Goal: Find specific page/section: Find specific page/section

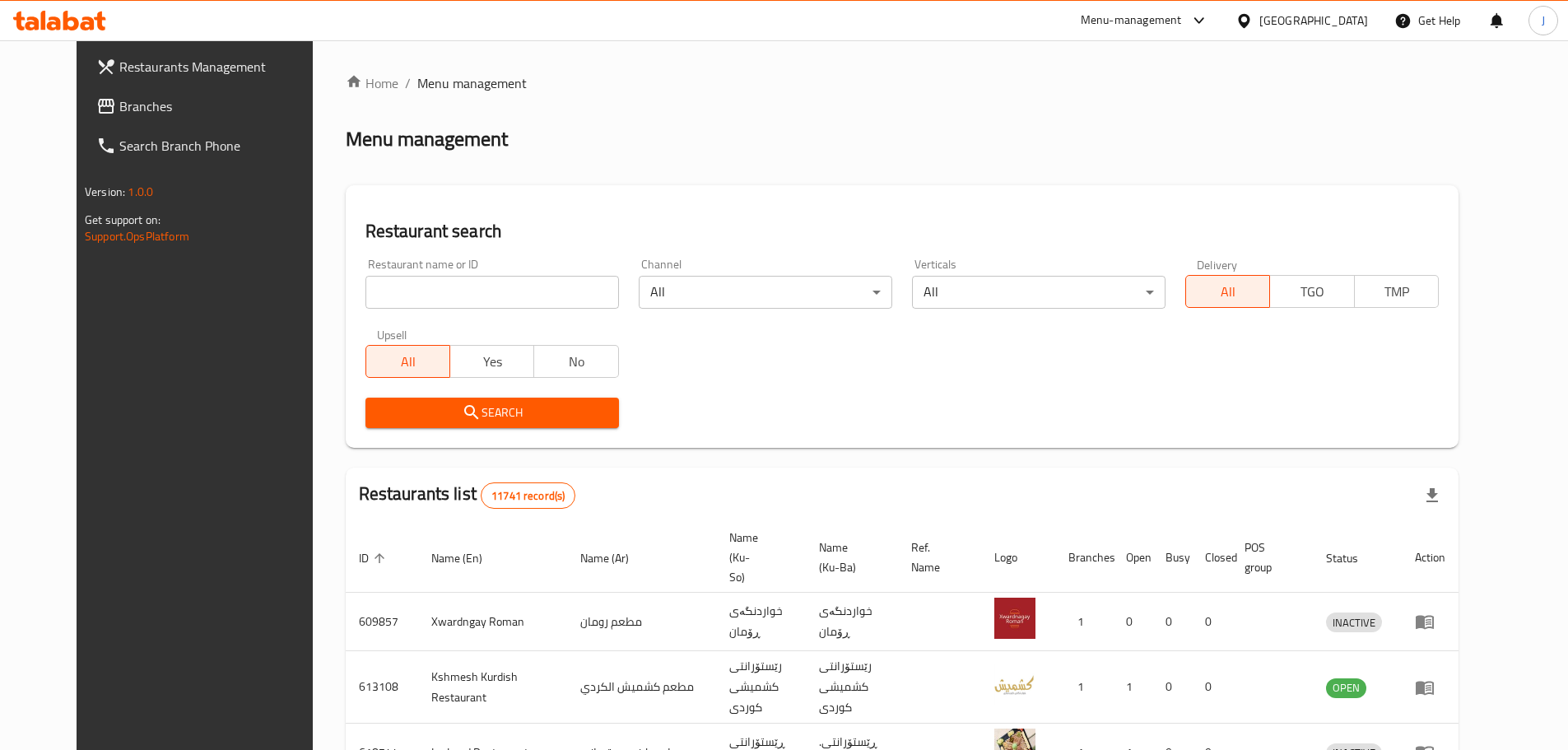
click at [432, 302] on input "search" at bounding box center [492, 292] width 254 height 33
paste input "688408"
type input "688408"
click button "Search" at bounding box center [492, 413] width 254 height 31
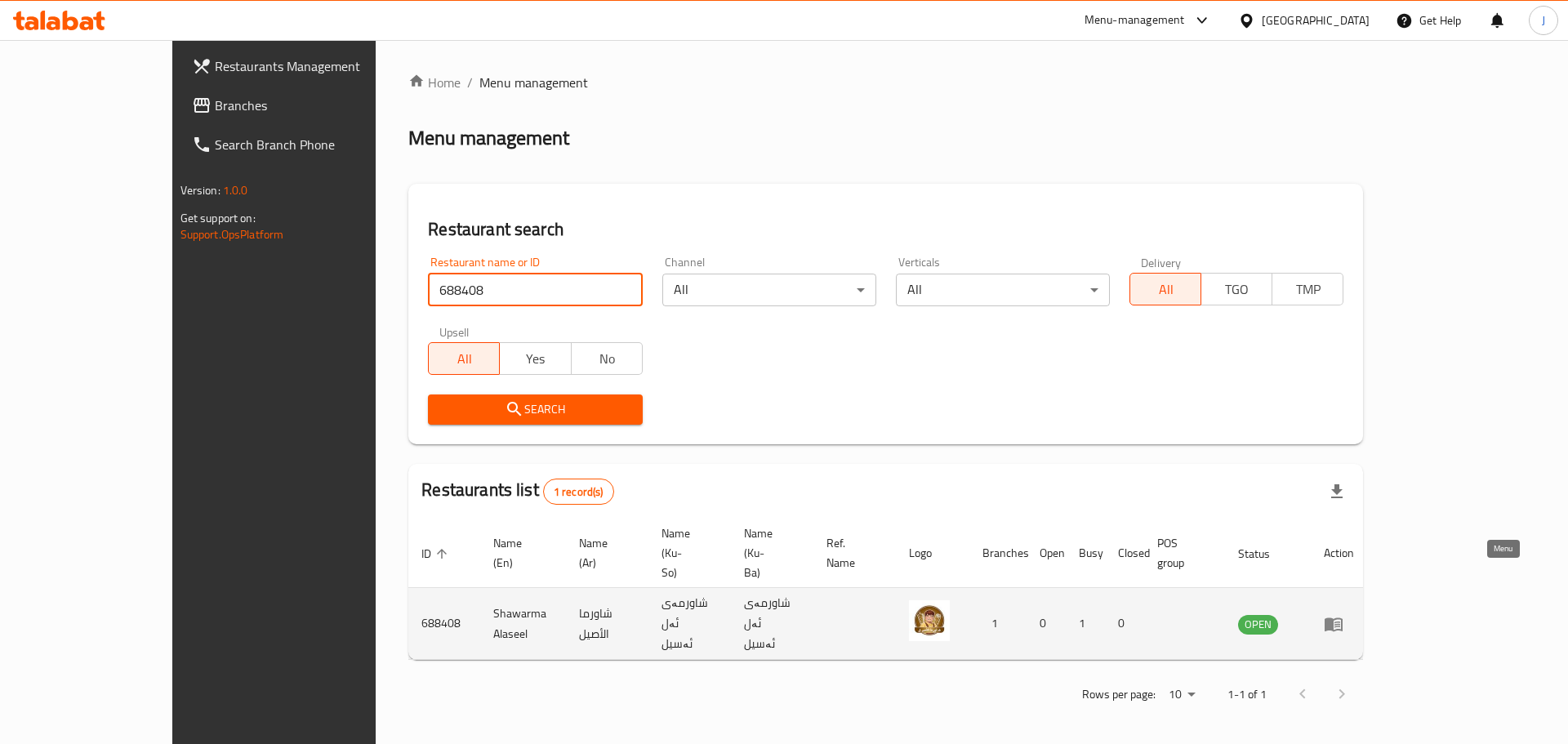
click at [1342, 618] on icon "enhanced table" at bounding box center [1333, 624] width 18 height 13
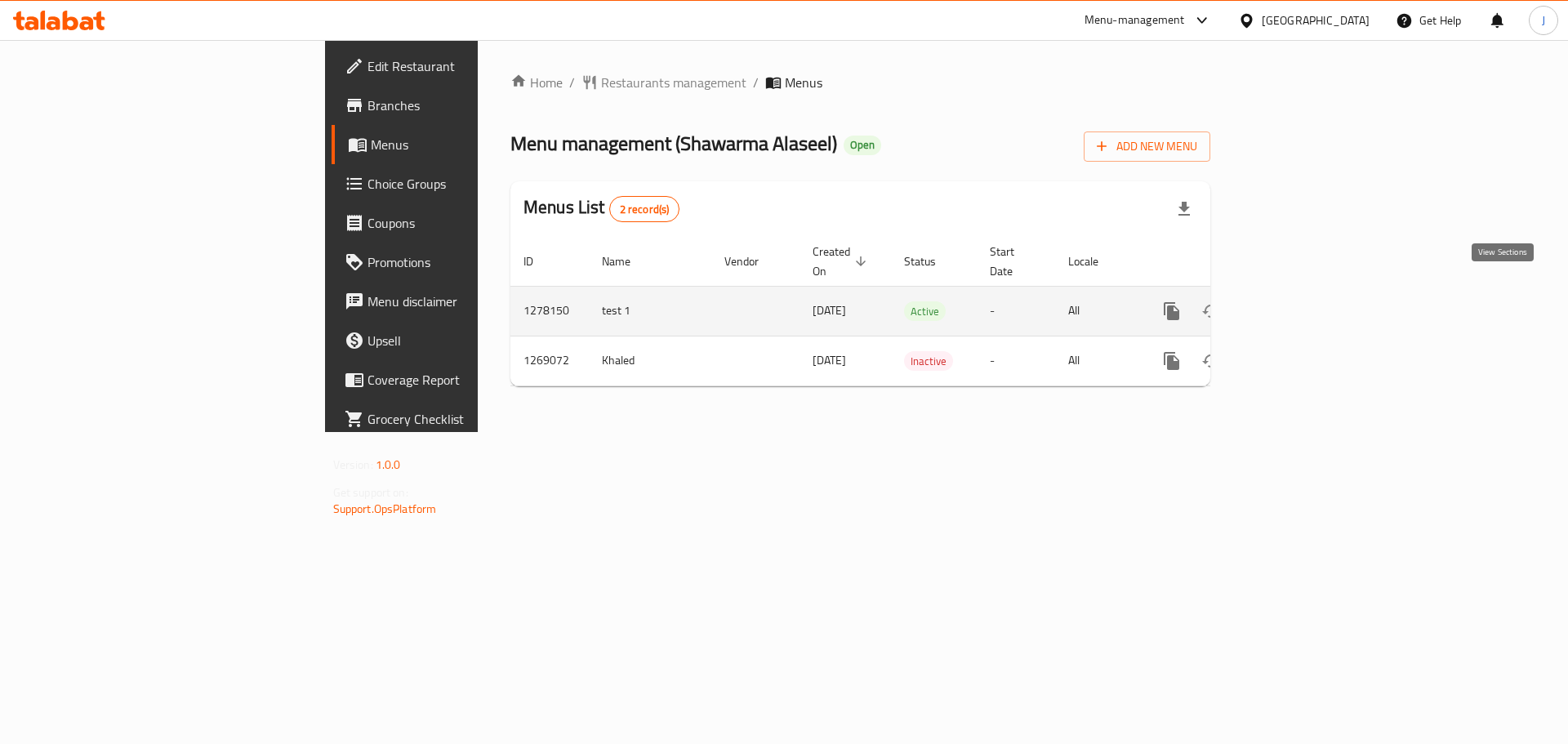
click at [1299, 301] on icon "enhanced table" at bounding box center [1289, 311] width 20 height 20
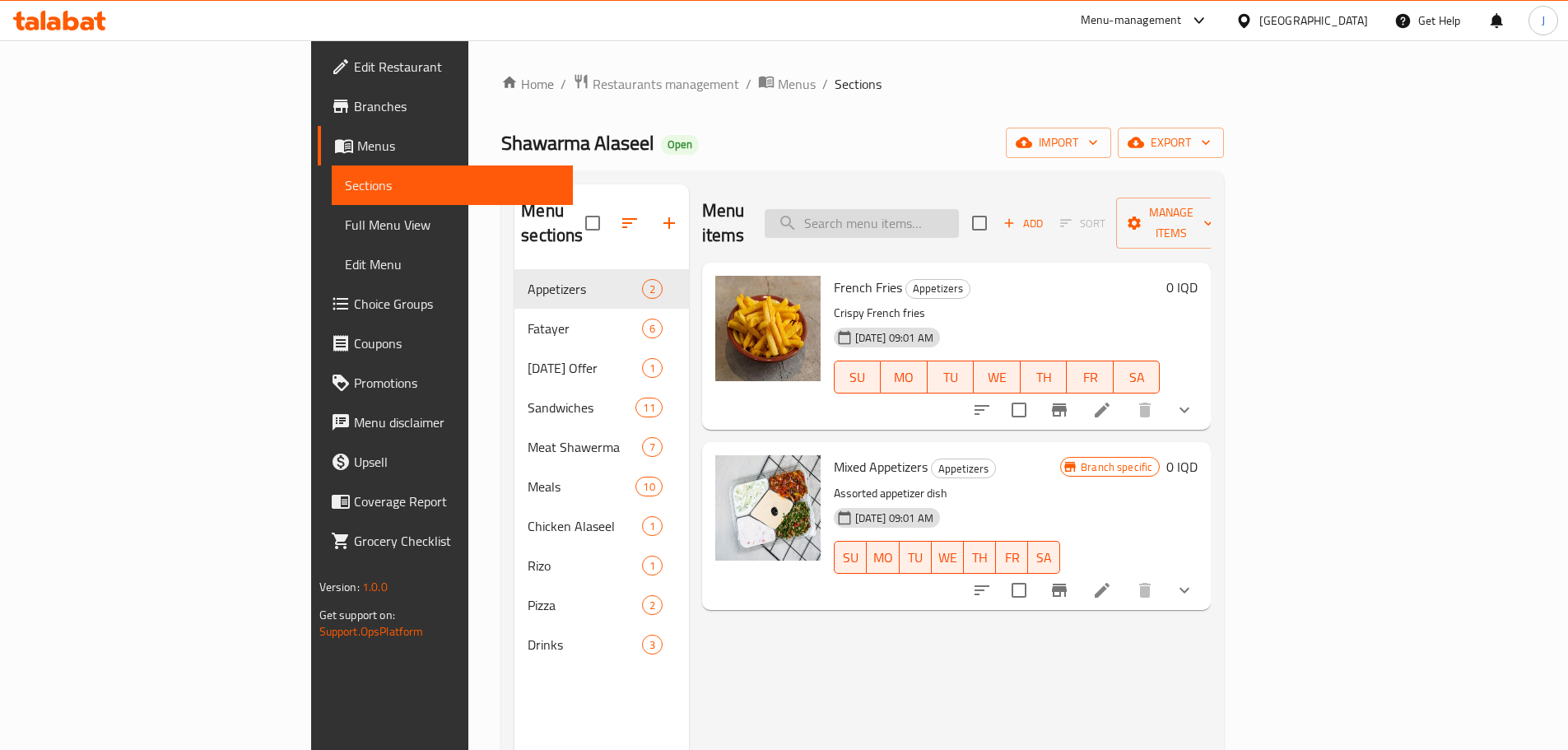
click at [959, 211] on input "search" at bounding box center [861, 223] width 194 height 29
click at [354, 108] on span "Branches" at bounding box center [457, 107] width 206 height 20
